Goal: Navigation & Orientation: Find specific page/section

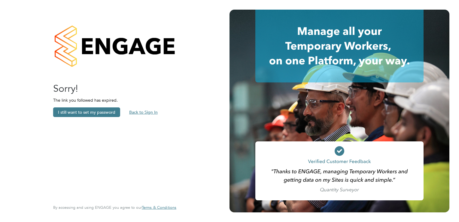
click at [143, 112] on button "Back to Sign In" at bounding box center [143, 112] width 38 height 10
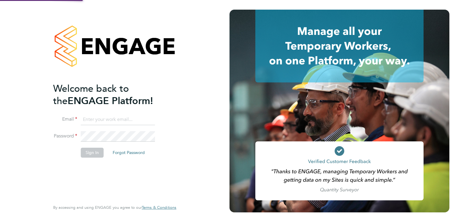
type input "sam.white@buildrec.com"
click at [92, 149] on button "Sign In" at bounding box center [92, 153] width 23 height 10
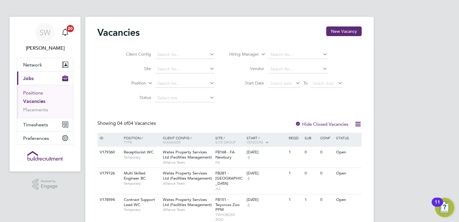
click at [29, 92] on link "Positions" at bounding box center [33, 93] width 20 height 6
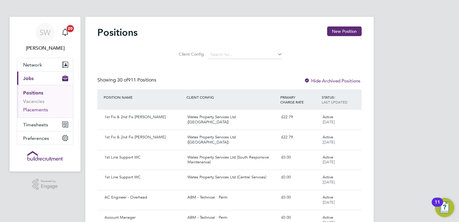
click at [40, 111] on link "Placements" at bounding box center [35, 110] width 25 height 6
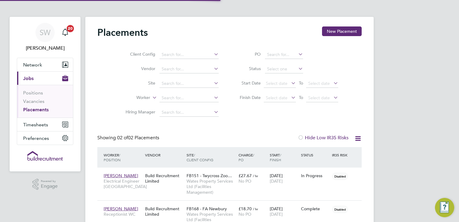
scroll to position [28, 52]
click at [410, 101] on div "SW [PERSON_NAME] Notifications 20 Applications: Network Businesses Sites Worker…" at bounding box center [229, 130] width 459 height 261
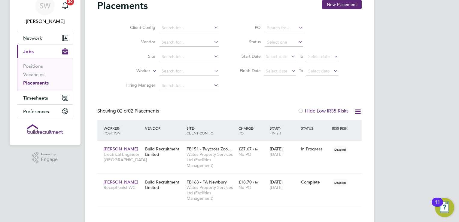
scroll to position [0, 0]
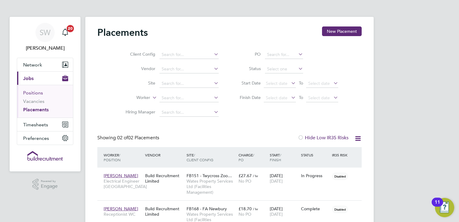
click at [30, 92] on link "Positions" at bounding box center [33, 93] width 20 height 6
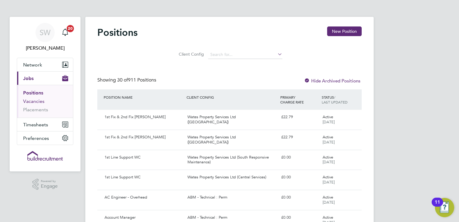
click at [32, 102] on link "Vacancies" at bounding box center [33, 101] width 21 height 6
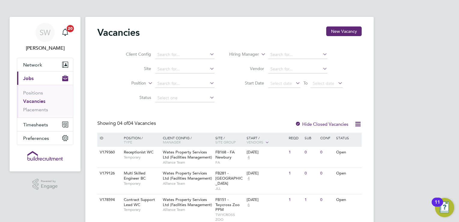
click at [433, 105] on div "SW [PERSON_NAME] Notifications 20 Applications: Network Businesses Sites Worker…" at bounding box center [229, 138] width 459 height 277
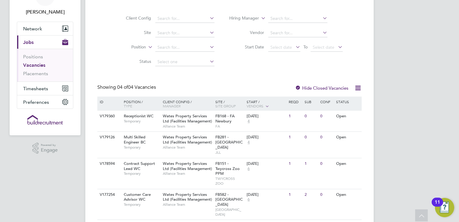
scroll to position [48, 0]
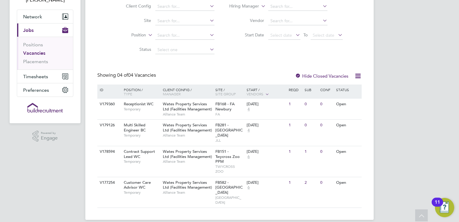
click at [383, 124] on div "SW [PERSON_NAME] Notifications 20 Applications: Network Businesses Sites Worker…" at bounding box center [229, 90] width 459 height 277
click at [387, 120] on div "SW [PERSON_NAME] Notifications 20 Applications: Network Businesses Sites Worker…" at bounding box center [229, 90] width 459 height 277
